Goal: Task Accomplishment & Management: Use online tool/utility

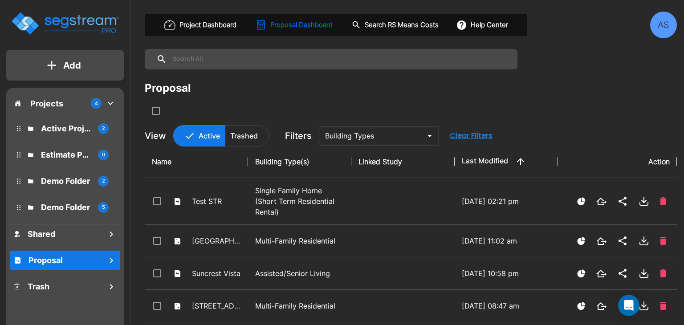
click at [59, 65] on button "Add" at bounding box center [65, 66] width 118 height 26
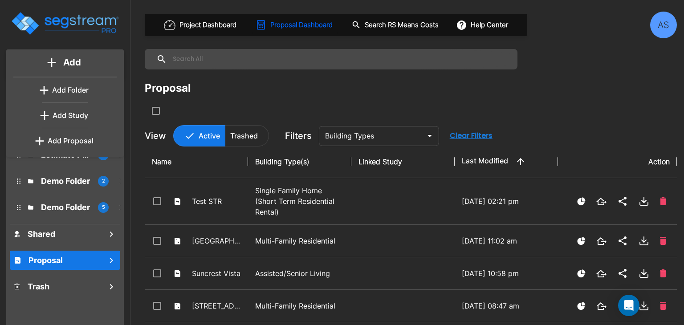
click at [66, 140] on p "Add Proposal" at bounding box center [71, 140] width 46 height 11
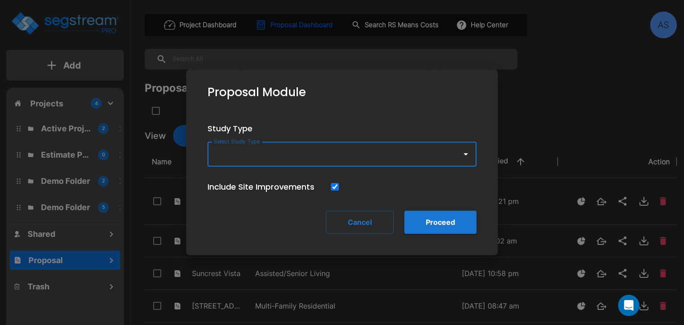
click at [468, 157] on icon "button" at bounding box center [465, 154] width 11 height 11
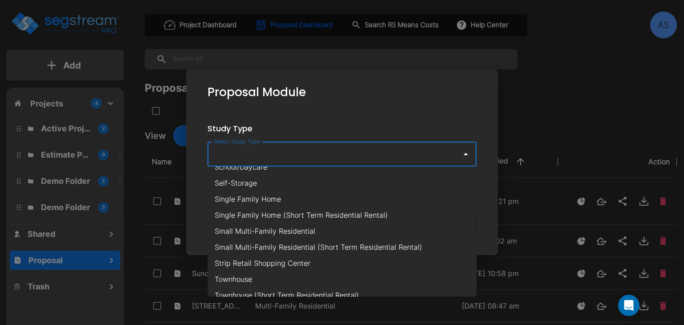
scroll to position [668, 0]
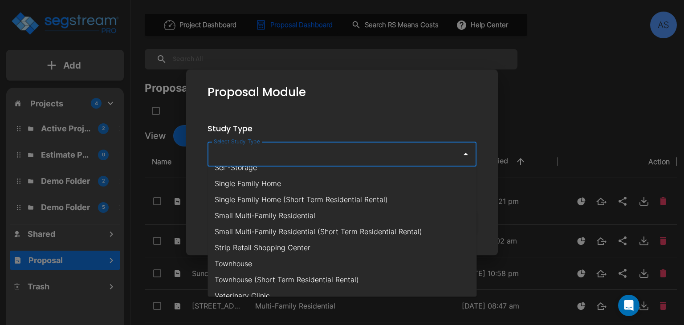
click at [294, 246] on li "Strip Retail Shopping Center" at bounding box center [342, 248] width 269 height 16
type input "Strip Retail Shopping Center"
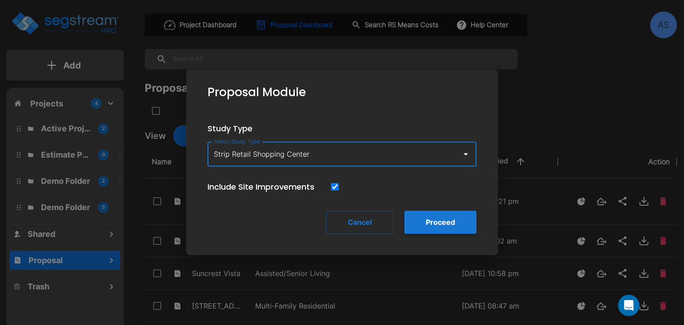
click at [426, 218] on button "Proceed" at bounding box center [440, 222] width 72 height 23
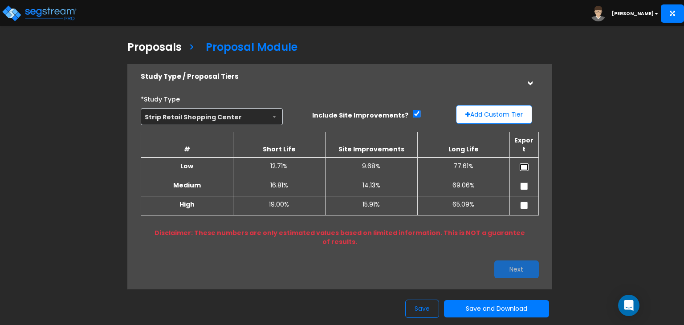
click at [524, 163] on input "checkbox" at bounding box center [524, 167] width 9 height 8
checkbox input "true"
click at [524, 183] on input "checkbox" at bounding box center [524, 187] width 9 height 8
checkbox input "true"
